Goal: Task Accomplishment & Management: Manage account settings

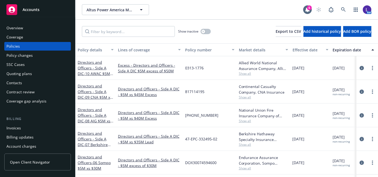
click at [284, 170] on span "Show all" at bounding box center [263, 168] width 49 height 5
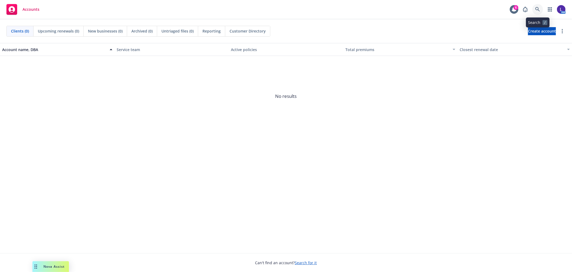
click at [539, 9] on icon at bounding box center [538, 9] width 5 height 5
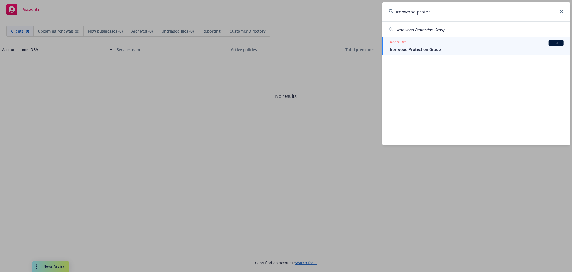
type input "ironwood protec"
click at [435, 46] on div "ACCOUNT BI" at bounding box center [477, 42] width 174 height 7
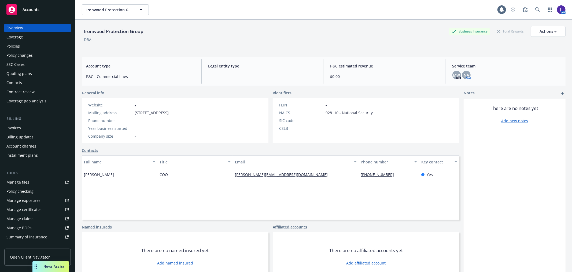
scroll to position [87, 0]
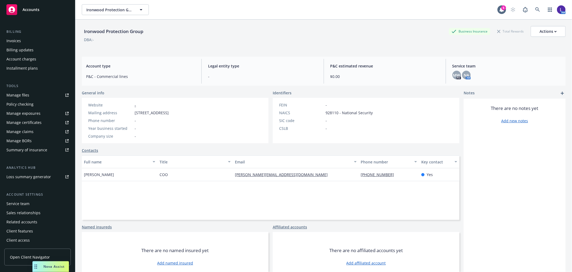
click at [28, 203] on div "Service team" at bounding box center [17, 203] width 23 height 9
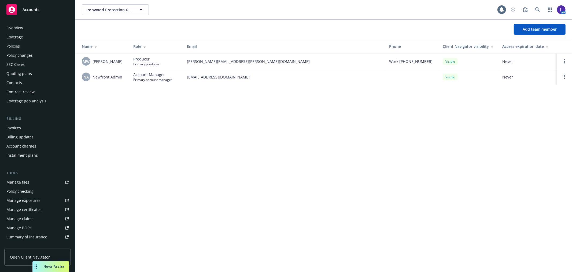
scroll to position [87, 0]
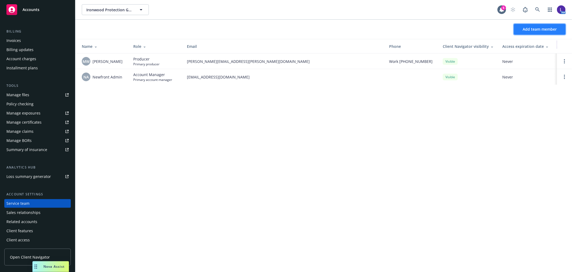
click at [525, 28] on span "Add team member" at bounding box center [540, 29] width 34 height 5
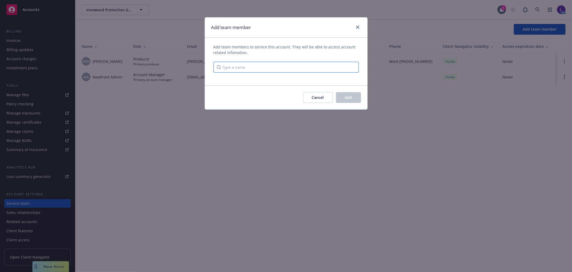
click at [235, 67] on input "Type a name" at bounding box center [286, 67] width 145 height 11
type input "[PERSON_NAME]"
click at [247, 80] on span "[PERSON_NAME]" at bounding box center [265, 80] width 65 height 6
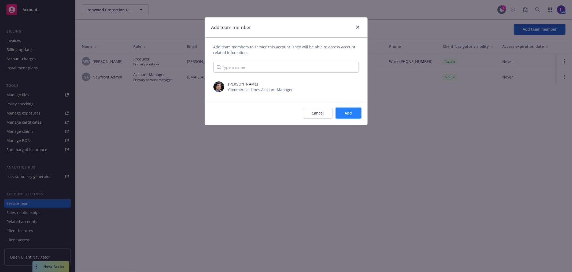
click at [339, 111] on button "Add" at bounding box center [348, 113] width 25 height 11
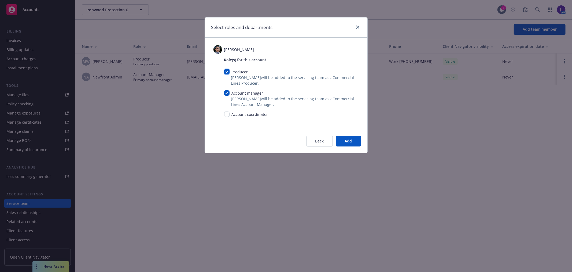
click at [227, 72] on input "checkbox" at bounding box center [226, 71] width 5 height 5
checkbox input "false"
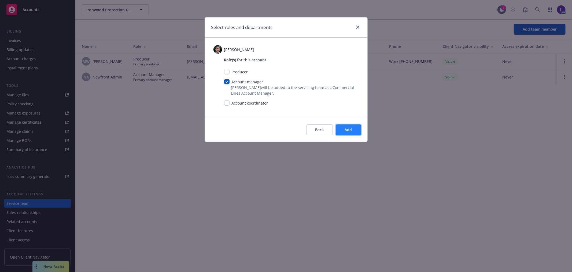
click at [350, 129] on span "Add" at bounding box center [348, 129] width 7 height 5
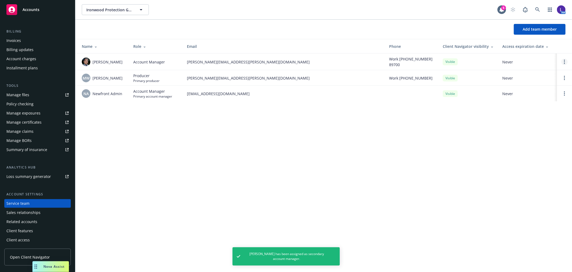
click at [566, 62] on link "Open options" at bounding box center [565, 61] width 6 height 6
click at [513, 34] on span "Assign as primary account manager" at bounding box center [522, 35] width 78 height 5
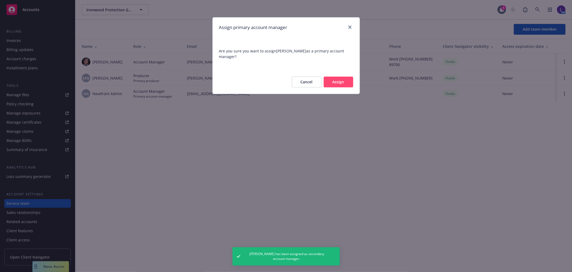
click at [343, 81] on button "Assign" at bounding box center [339, 81] width 30 height 11
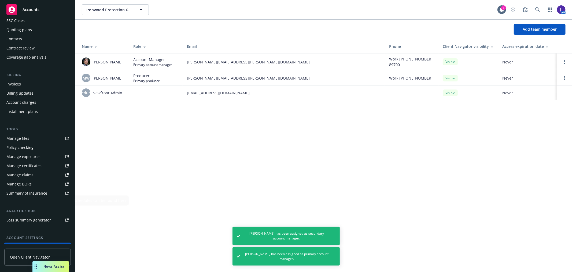
scroll to position [0, 0]
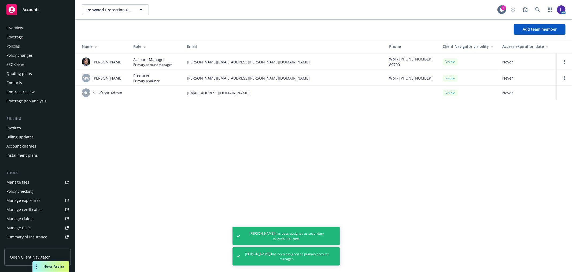
click at [18, 42] on div "Policies" at bounding box center [12, 46] width 13 height 9
